Goal: Transaction & Acquisition: Download file/media

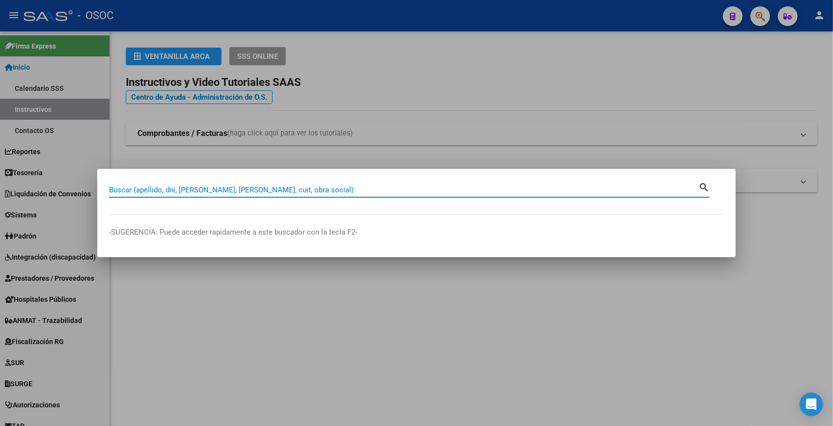
click at [201, 26] on div at bounding box center [416, 213] width 833 height 426
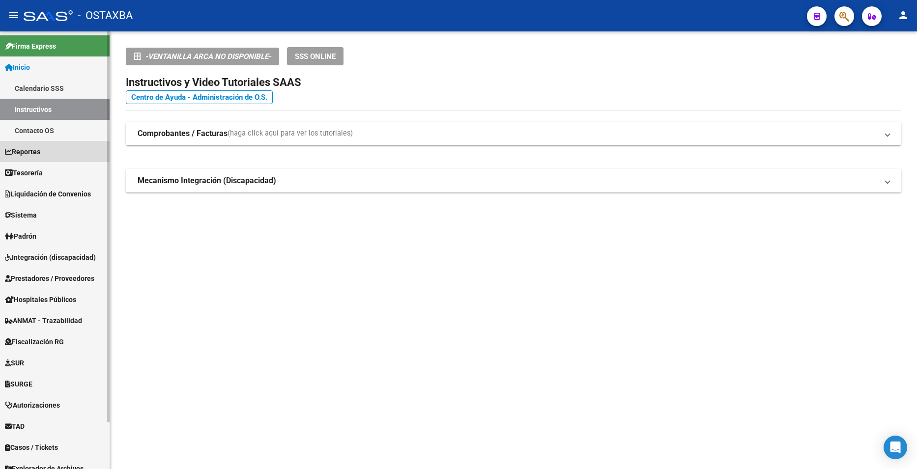
click at [40, 155] on span "Reportes" at bounding box center [22, 151] width 35 height 11
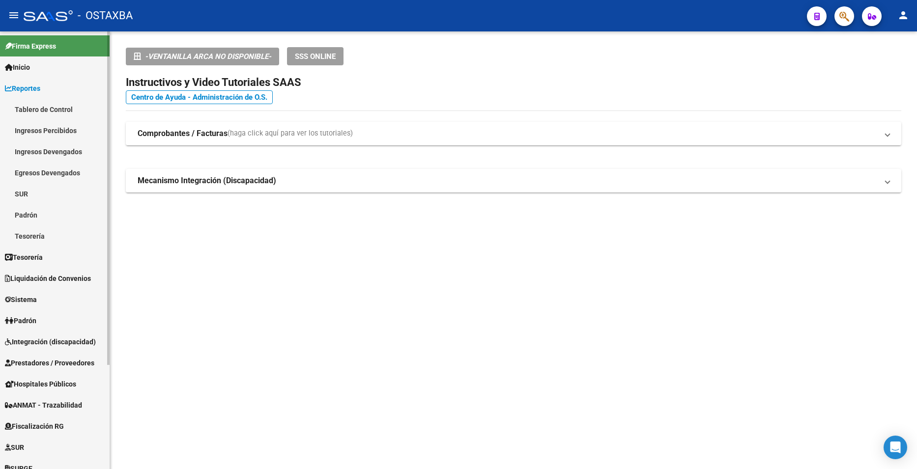
click at [29, 214] on link "Padrón" at bounding box center [55, 214] width 110 height 21
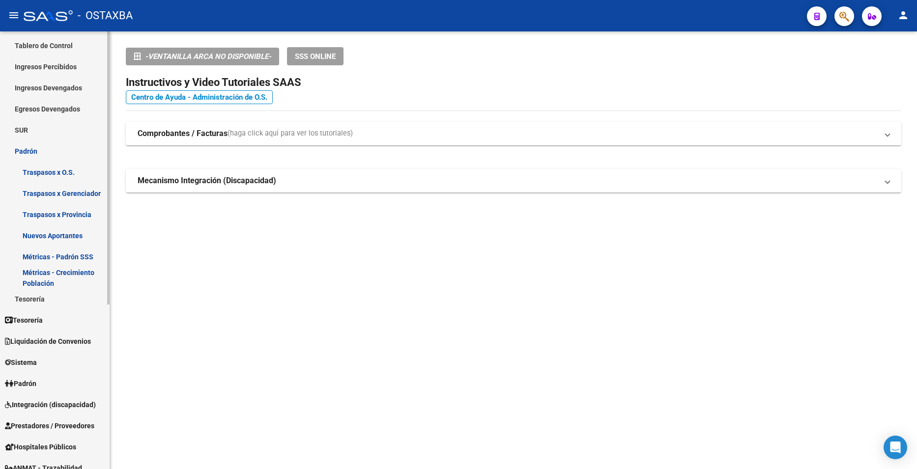
scroll to position [98, 0]
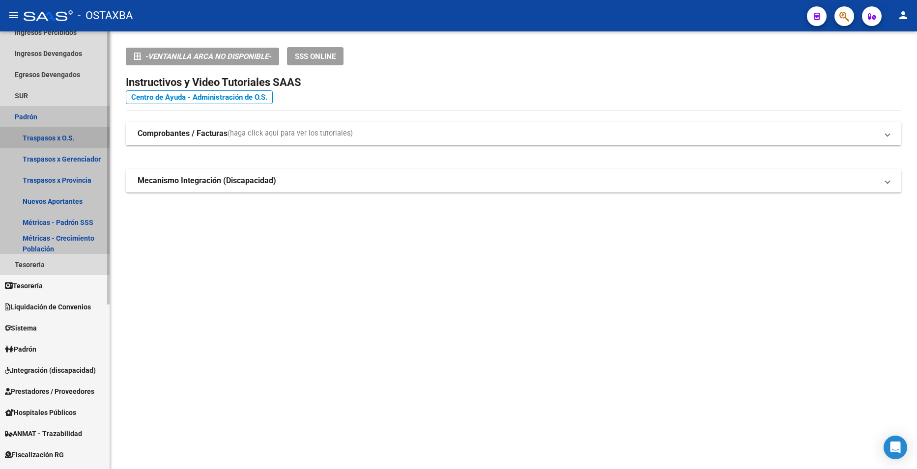
click at [59, 134] on link "Traspasos x O.S." at bounding box center [55, 137] width 110 height 21
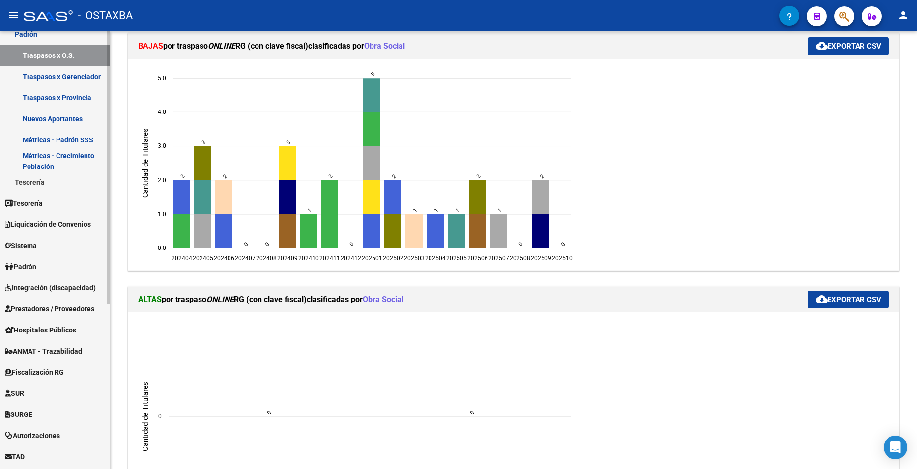
scroll to position [196, 0]
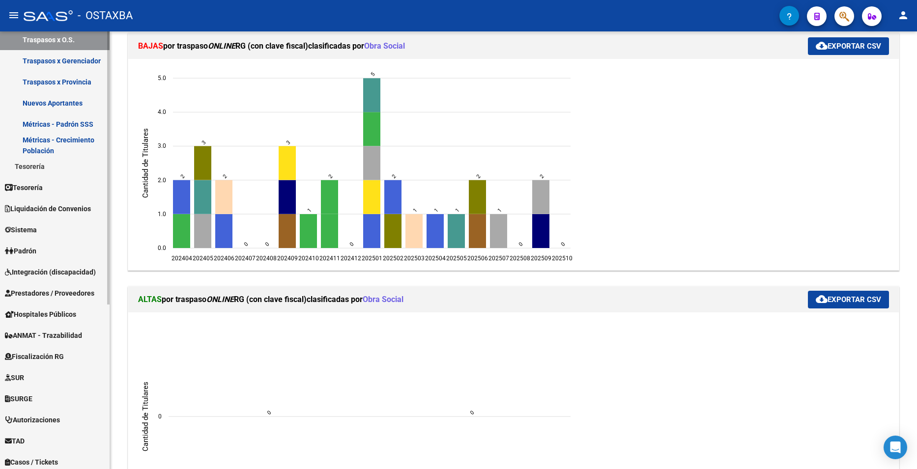
click at [26, 251] on span "Padrón" at bounding box center [20, 251] width 31 height 11
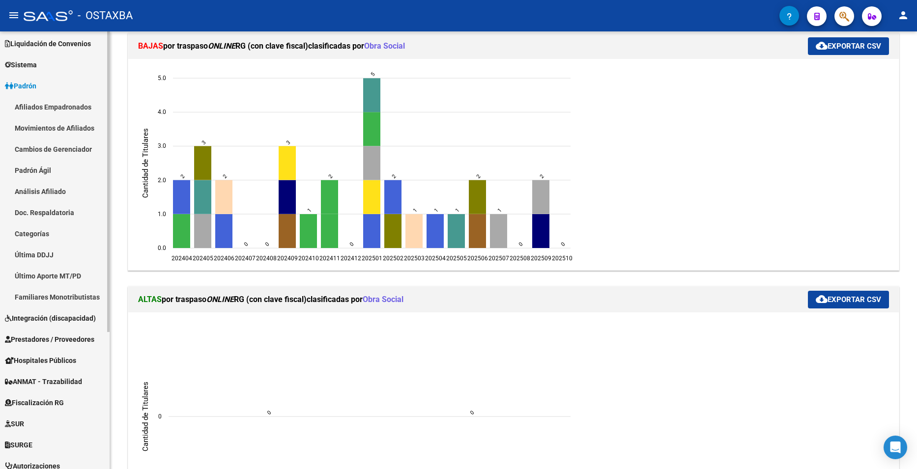
scroll to position [49, 0]
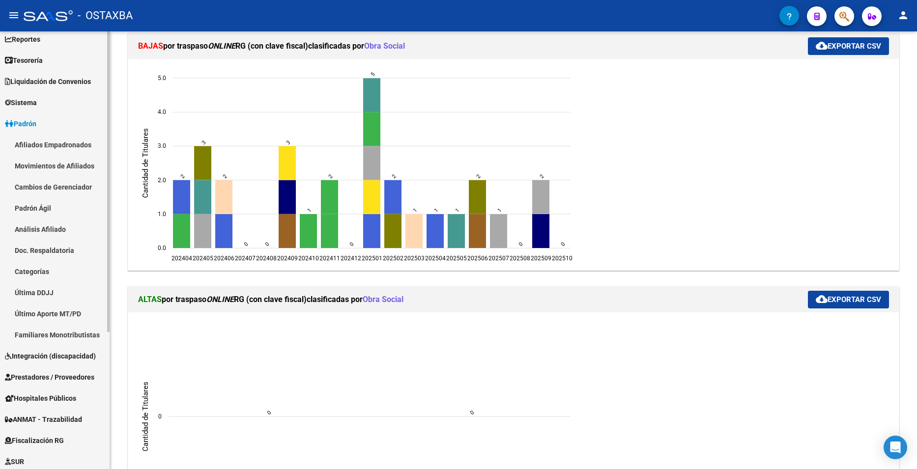
click at [52, 140] on link "Afiliados Empadronados" at bounding box center [55, 144] width 110 height 21
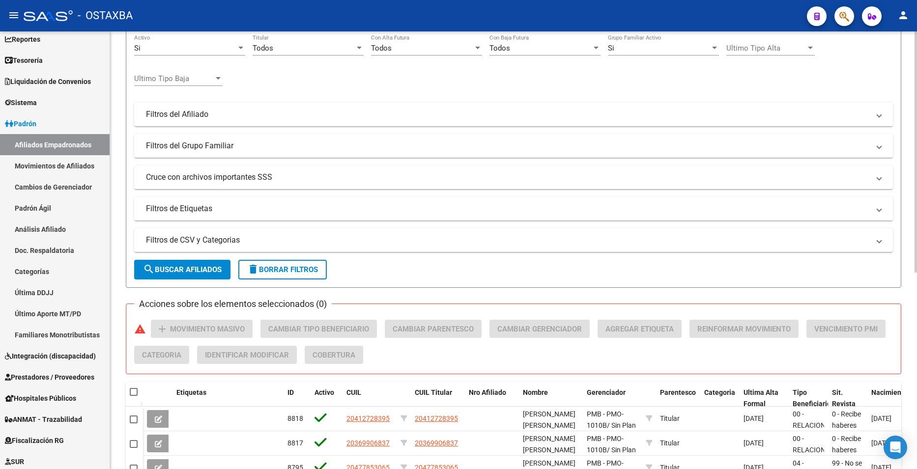
scroll to position [147, 0]
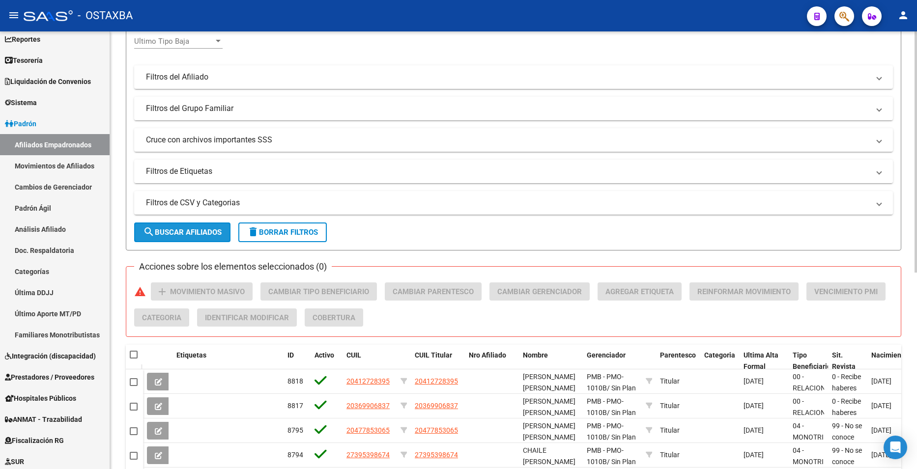
click at [207, 234] on span "search Buscar Afiliados" at bounding box center [182, 232] width 79 height 9
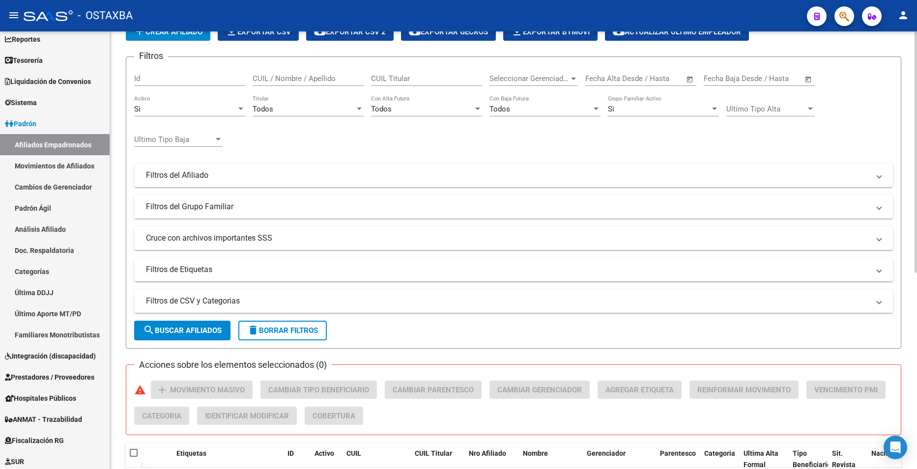
scroll to position [0, 0]
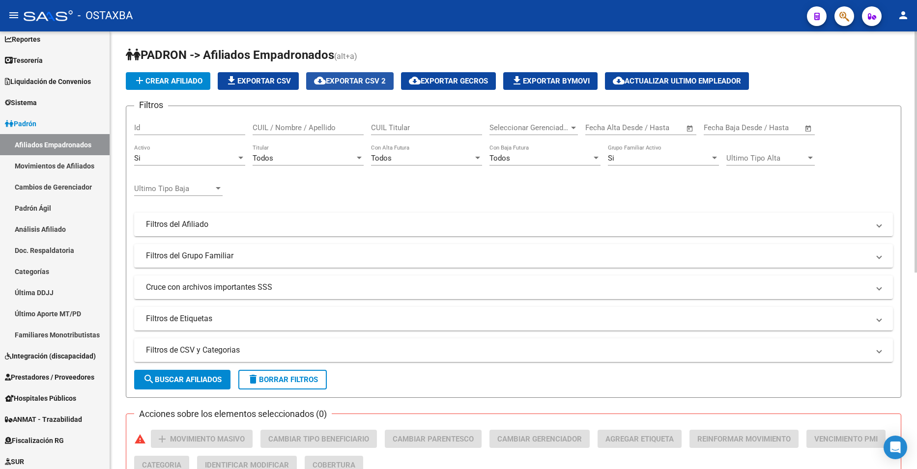
click at [352, 82] on span "cloud_download Exportar CSV 2" at bounding box center [350, 81] width 72 height 9
click at [199, 347] on mat-panel-title "Filtros de CSV y Categorias" at bounding box center [507, 350] width 723 height 11
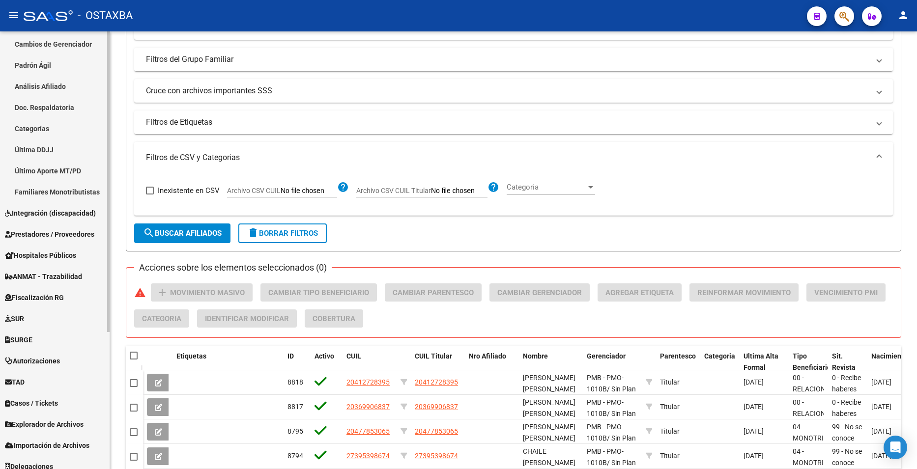
scroll to position [200, 0]
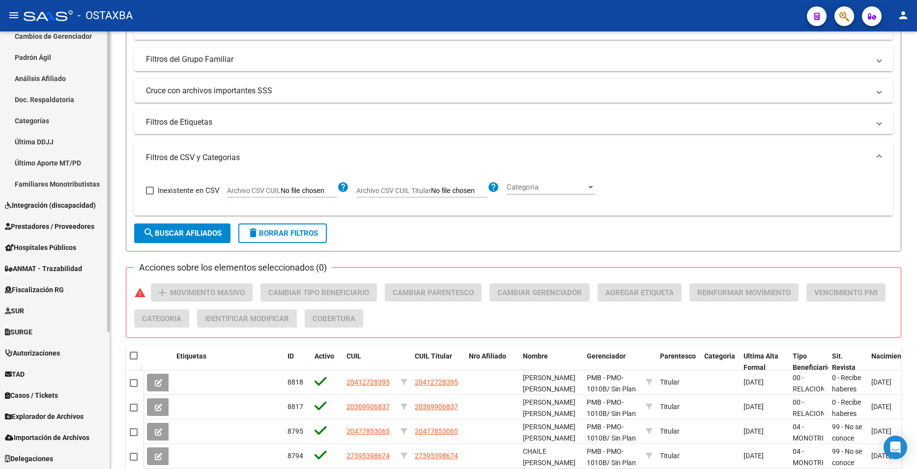
click at [65, 419] on span "Explorador de Archivos" at bounding box center [44, 416] width 79 height 11
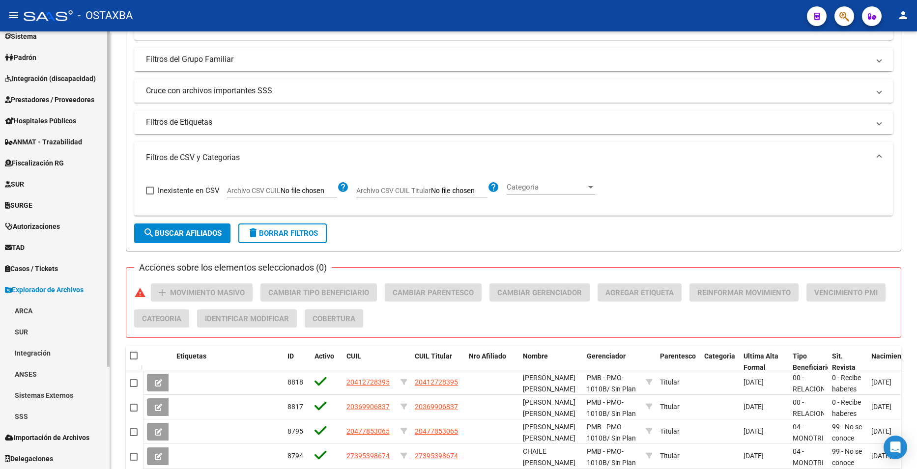
scroll to position [115, 0]
drag, startPoint x: 43, startPoint y: 420, endPoint x: 42, endPoint y: 381, distance: 39.3
click at [44, 421] on link "SSS" at bounding box center [55, 416] width 110 height 21
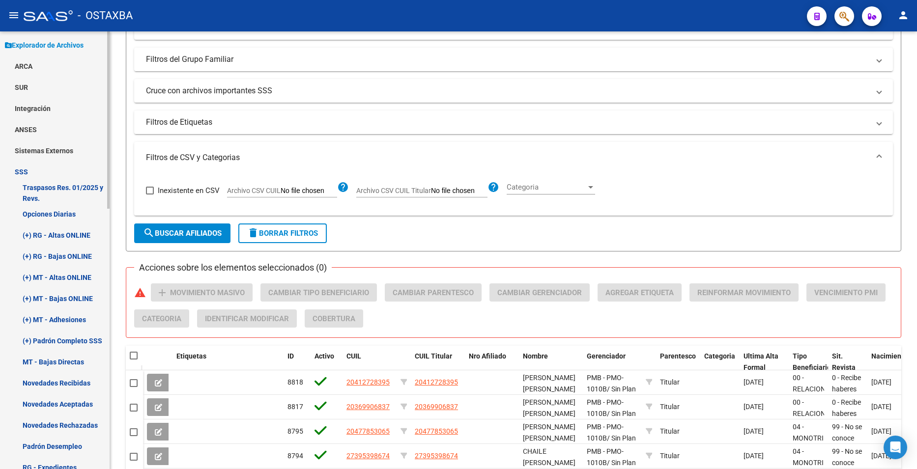
scroll to position [361, 0]
